Goal: Task Accomplishment & Management: Manage account settings

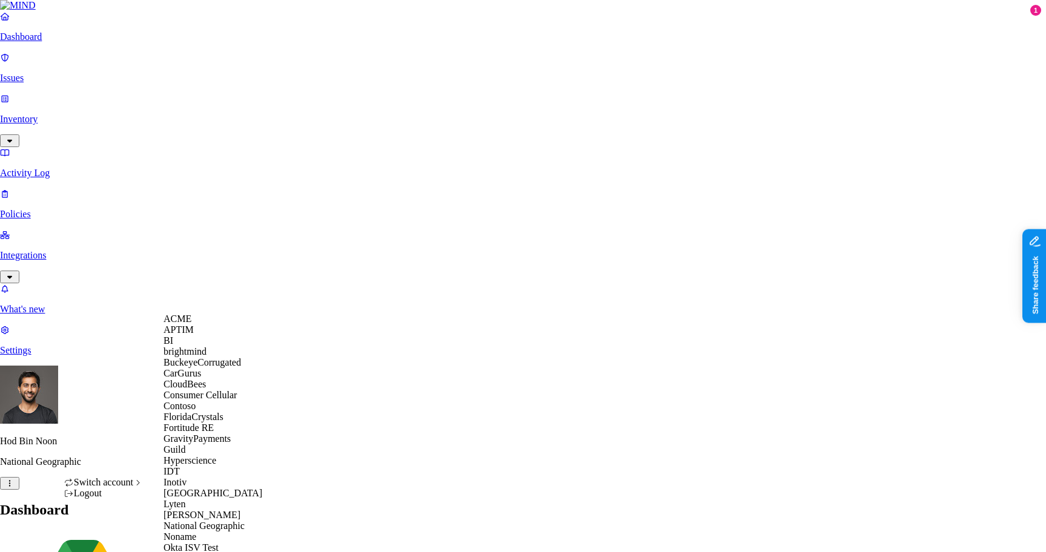
click at [212, 368] on span "BuckeyeCorrugated" at bounding box center [202, 362] width 78 height 10
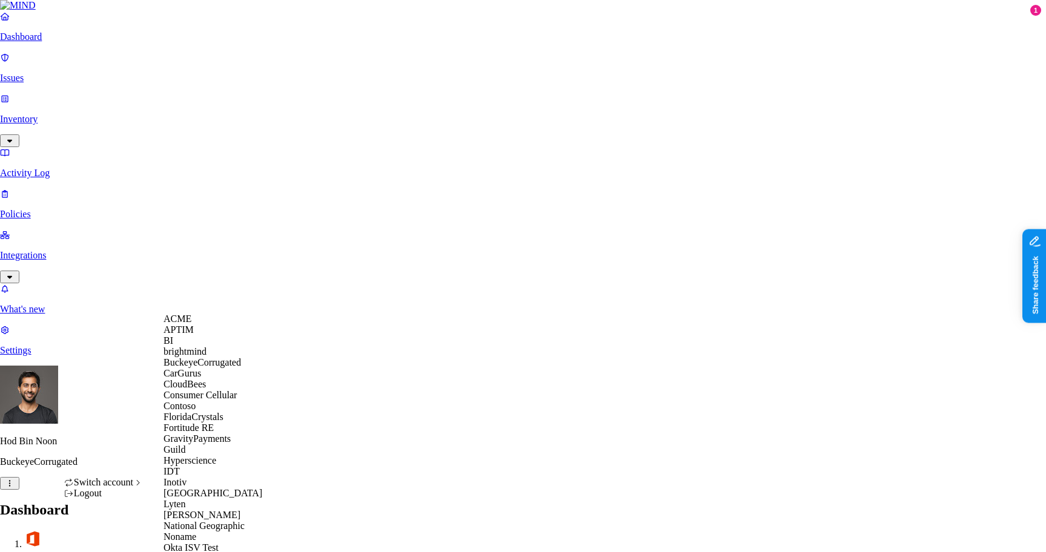
click at [216, 325] on div "ACME" at bounding box center [221, 319] width 117 height 11
